Goal: Transaction & Acquisition: Purchase product/service

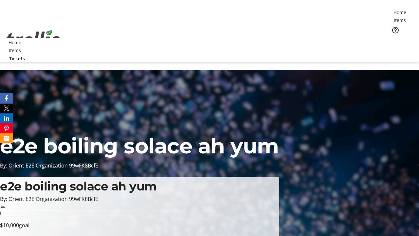
click at [395, 38] on span "Tickets" at bounding box center [403, 41] width 16 height 7
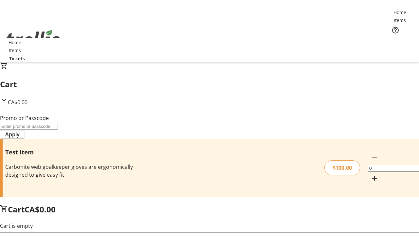
click at [371, 174] on mat-icon "Increment by one" at bounding box center [375, 178] width 8 height 8
type input "1"
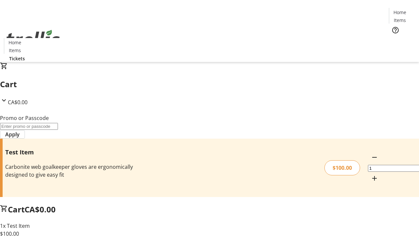
type input "FLAT"
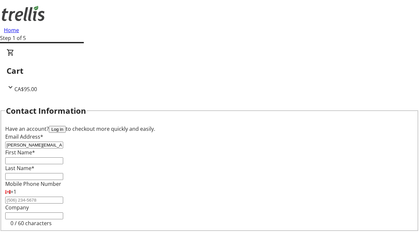
type input "[PERSON_NAME][EMAIL_ADDRESS][DOMAIN_NAME]"
type input "[PERSON_NAME]"
type input "Pouros"
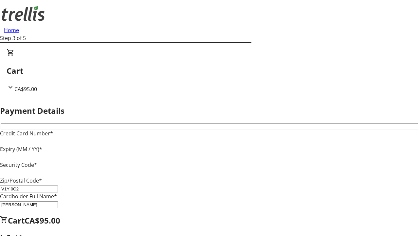
type input "V1Y 0C2"
